Goal: Use online tool/utility

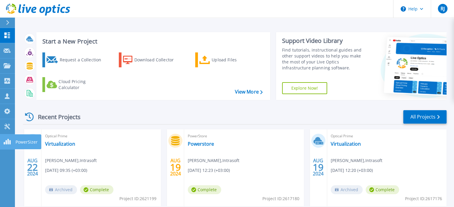
click at [7, 142] on icon at bounding box center [7, 142] width 7 height 6
click at [9, 124] on icon at bounding box center [7, 127] width 7 height 6
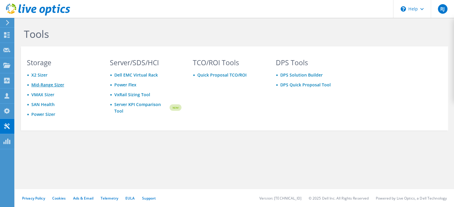
click at [49, 84] on link "Mid-Range Sizer" at bounding box center [47, 85] width 33 height 6
